Goal: Information Seeking & Learning: Learn about a topic

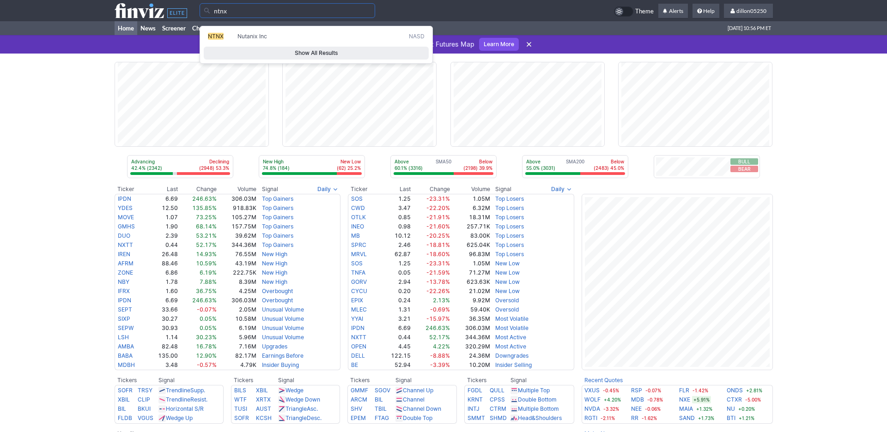
click at [215, 40] on span "NTNX" at bounding box center [216, 36] width 16 height 7
type input "NTNX"
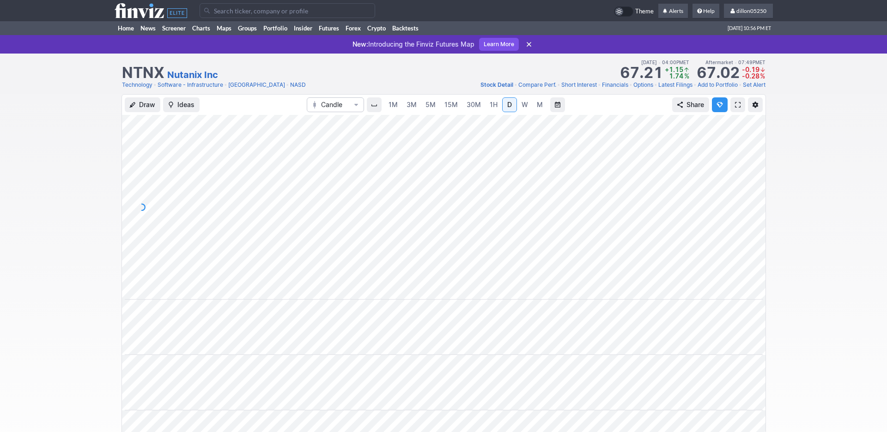
click at [735, 109] on span at bounding box center [738, 104] width 6 height 7
click at [128, 35] on link "Home" at bounding box center [126, 28] width 23 height 14
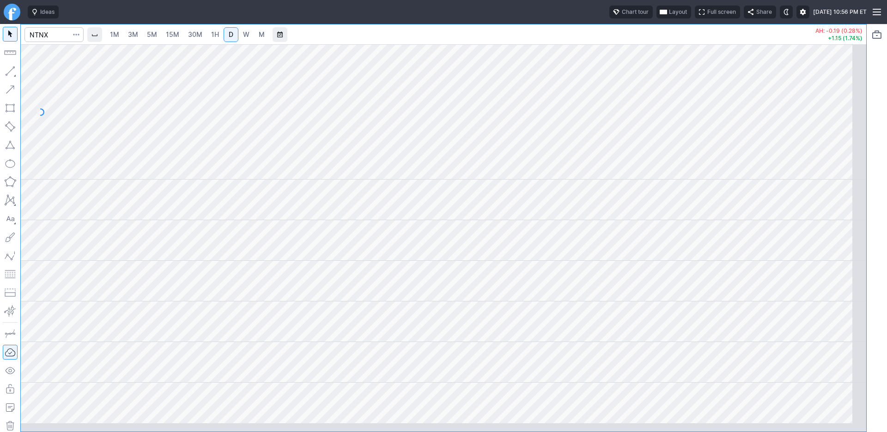
click at [669, 17] on span "Layout" at bounding box center [678, 11] width 18 height 9
click at [592, 41] on button "Layout" at bounding box center [586, 36] width 13 height 13
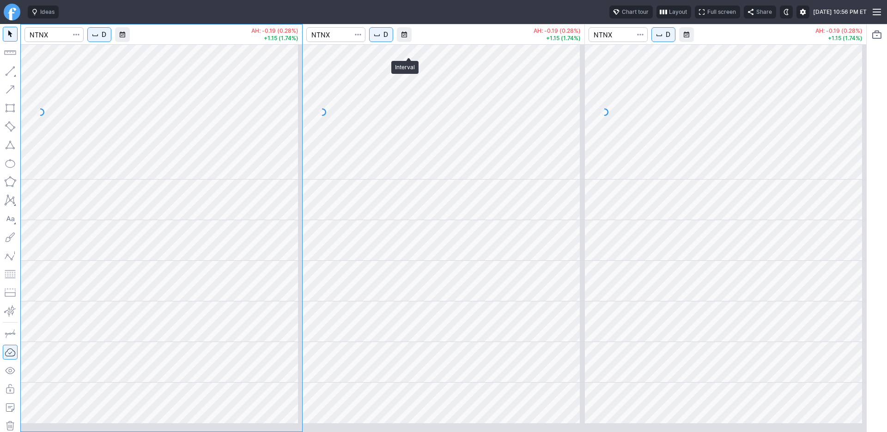
click at [388, 39] on span "D" at bounding box center [385, 34] width 5 height 9
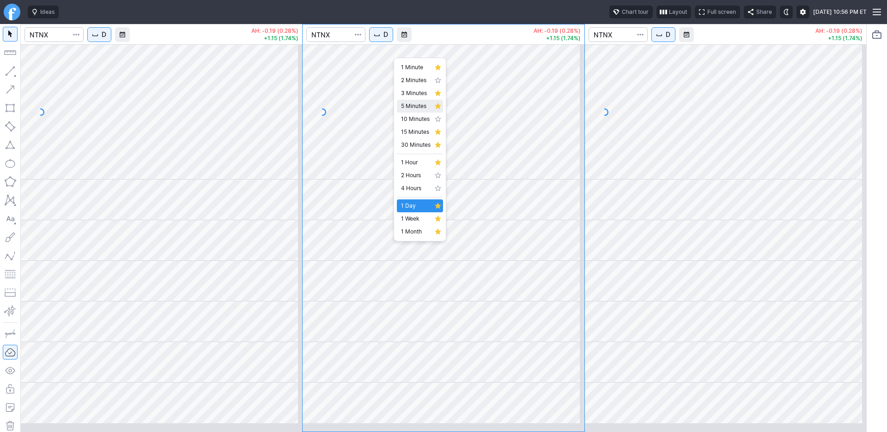
click at [411, 111] on span "5 Minutes" at bounding box center [416, 106] width 30 height 9
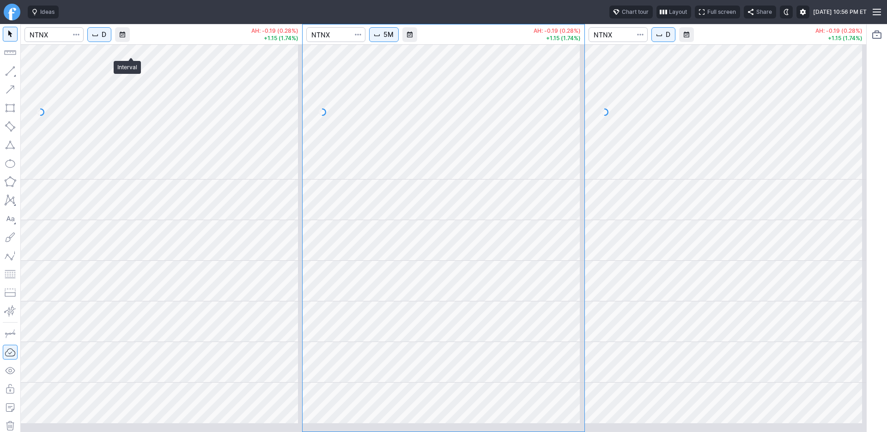
click at [106, 39] on span "D" at bounding box center [104, 34] width 5 height 9
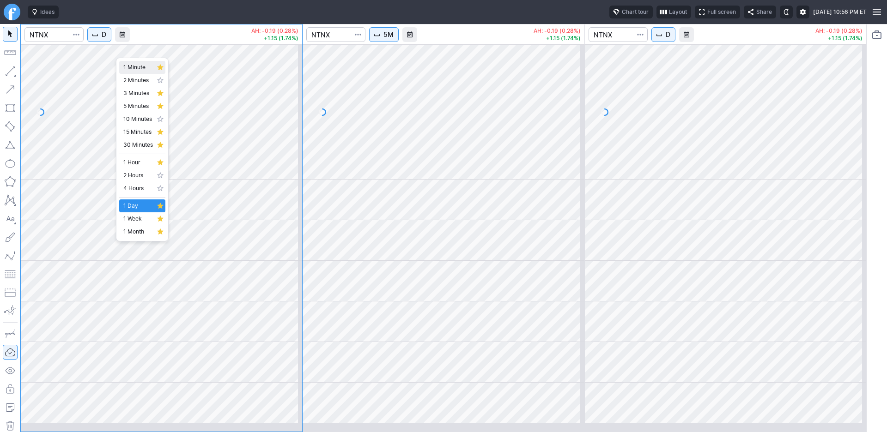
click at [133, 69] on span "1 Minute" at bounding box center [138, 67] width 30 height 9
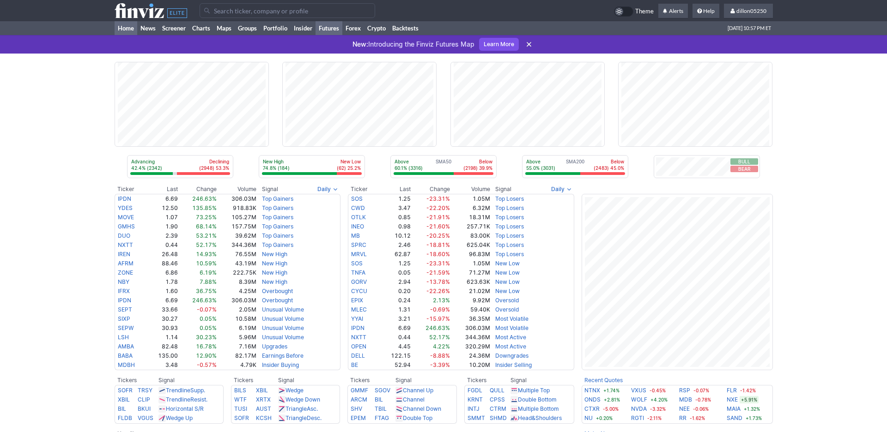
scroll to position [291, 0]
